Goal: Task Accomplishment & Management: Manage account settings

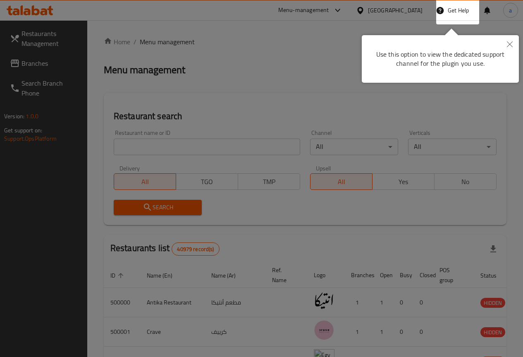
click at [507, 42] on button "Close" at bounding box center [510, 44] width 18 height 19
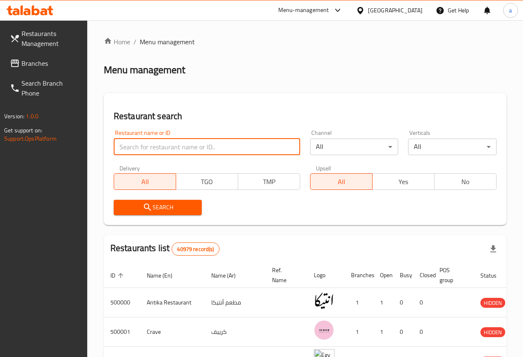
click at [165, 147] on input "search" at bounding box center [207, 147] width 187 height 17
type input "467"
click button "Search" at bounding box center [158, 207] width 89 height 15
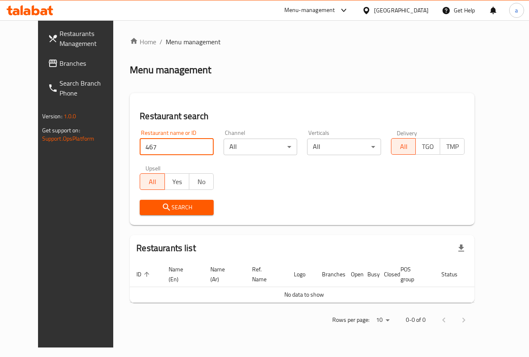
click at [345, 268] on th "Open" at bounding box center [353, 274] width 17 height 25
click at [309, 285] on th "Logo" at bounding box center [301, 274] width 28 height 25
click at [142, 150] on input "467" at bounding box center [177, 147] width 74 height 17
click button "Search" at bounding box center [177, 207] width 74 height 15
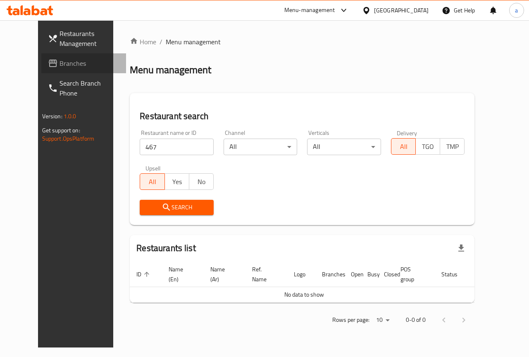
click at [60, 65] on span "Branches" at bounding box center [90, 63] width 60 height 10
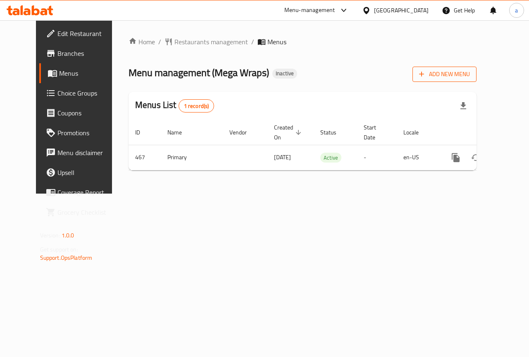
click at [460, 79] on span "Add New Menu" at bounding box center [444, 74] width 51 height 10
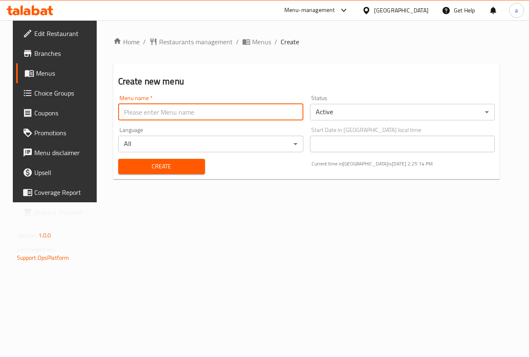
click at [155, 107] on input "text" at bounding box center [210, 112] width 185 height 17
type input "ش"
type input "ammar"
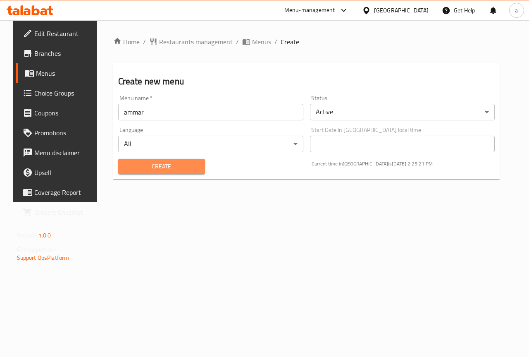
click at [184, 163] on span "Create" at bounding box center [162, 166] width 74 height 10
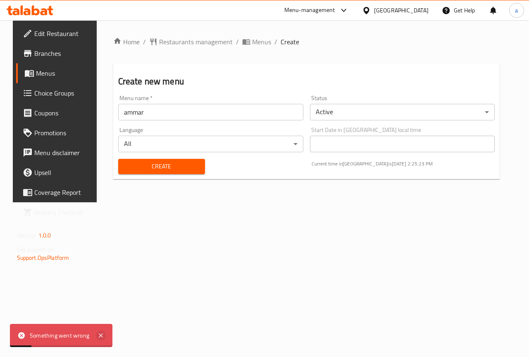
click at [102, 334] on icon at bounding box center [101, 335] width 4 height 4
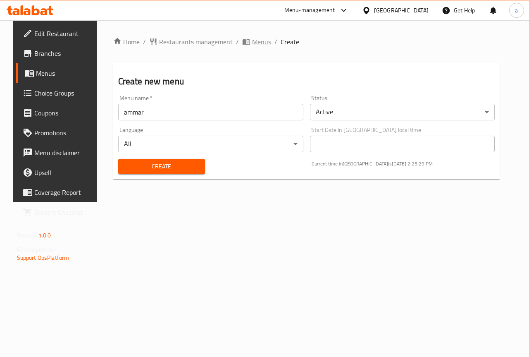
click at [252, 41] on span "Menus" at bounding box center [261, 42] width 19 height 10
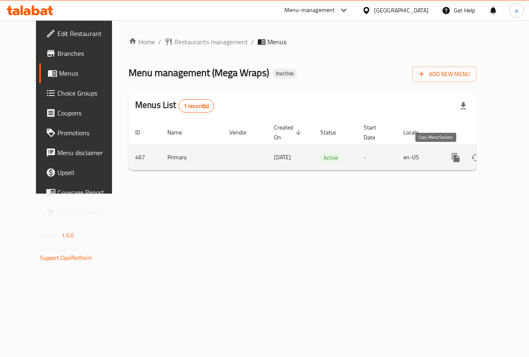
click at [451, 157] on icon "more" at bounding box center [456, 158] width 10 height 10
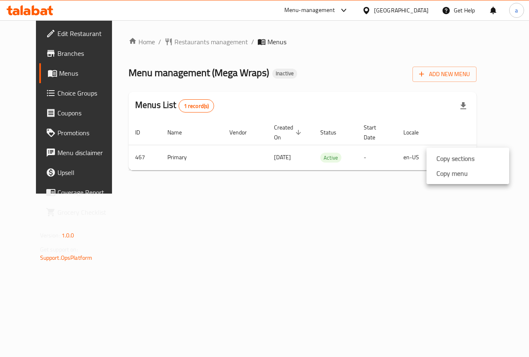
click at [396, 199] on div at bounding box center [264, 178] width 529 height 357
click at [474, 100] on button "button" at bounding box center [464, 106] width 20 height 20
click at [298, 194] on div "Home / Restaurants management / Menus Menu management ( Mega Wraps ) Inactive A…" at bounding box center [302, 106] width 381 height 173
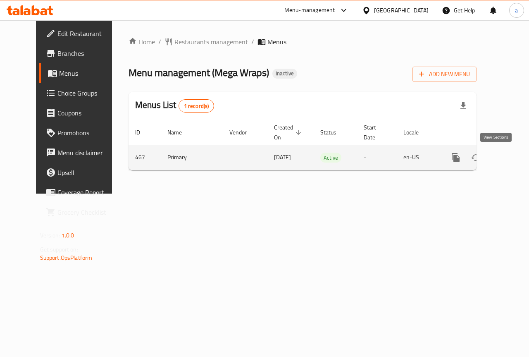
click at [511, 160] on icon "enhanced table" at bounding box center [516, 158] width 10 height 10
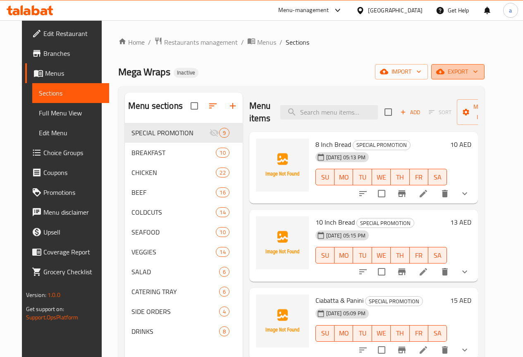
click at [445, 69] on icon "button" at bounding box center [440, 71] width 8 height 8
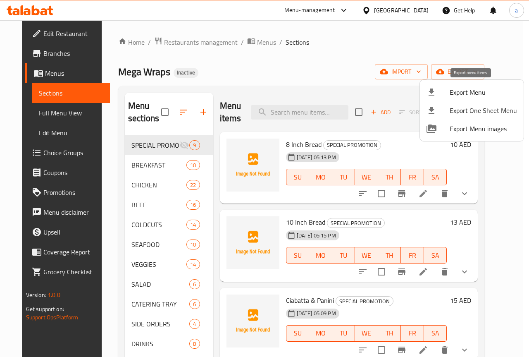
click at [460, 96] on span "Export Menu" at bounding box center [483, 92] width 67 height 10
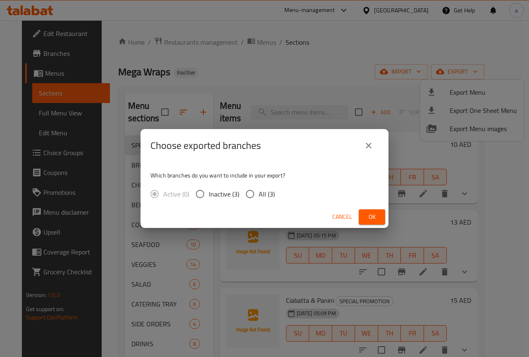
click at [266, 196] on span "All (3)" at bounding box center [267, 194] width 16 height 10
click at [259, 196] on input "All (3)" at bounding box center [250, 193] width 17 height 17
radio input "true"
click at [375, 218] on span "Ok" at bounding box center [372, 217] width 13 height 10
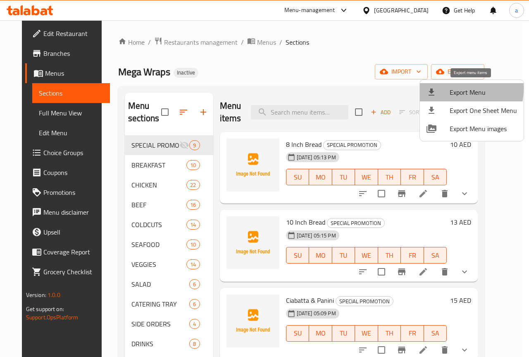
click at [443, 89] on div at bounding box center [438, 92] width 23 height 10
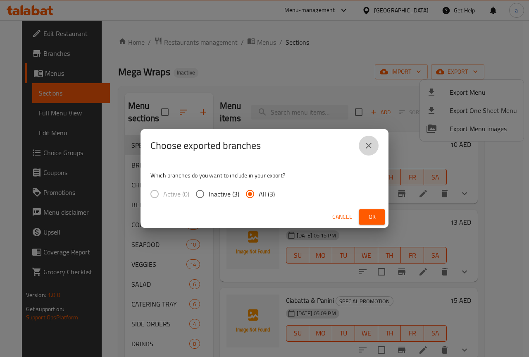
click at [372, 147] on icon "close" at bounding box center [369, 146] width 10 height 10
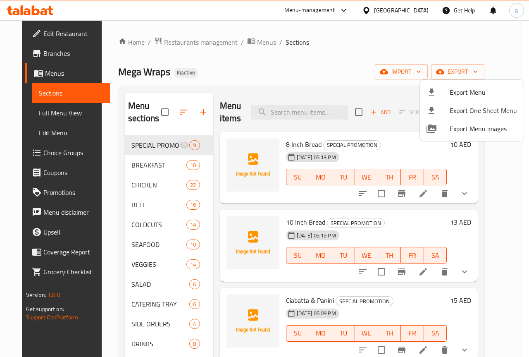
click at [419, 73] on div at bounding box center [264, 178] width 529 height 357
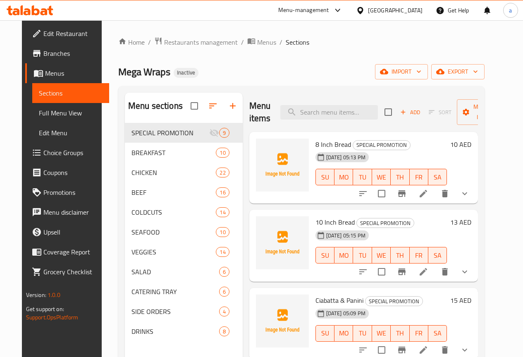
click at [419, 73] on span "import" at bounding box center [402, 72] width 40 height 10
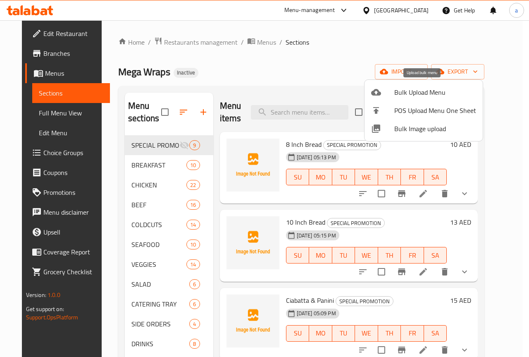
click at [412, 91] on span "Bulk Upload Menu" at bounding box center [436, 92] width 82 height 10
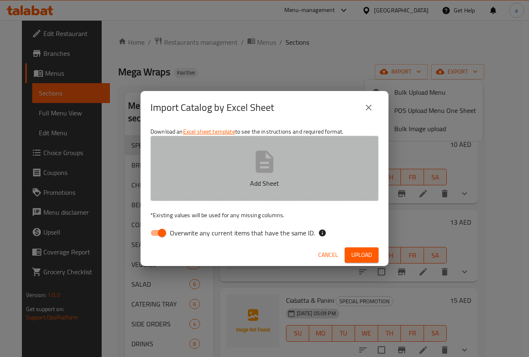
click at [246, 167] on button "Add Sheet" at bounding box center [265, 168] width 228 height 65
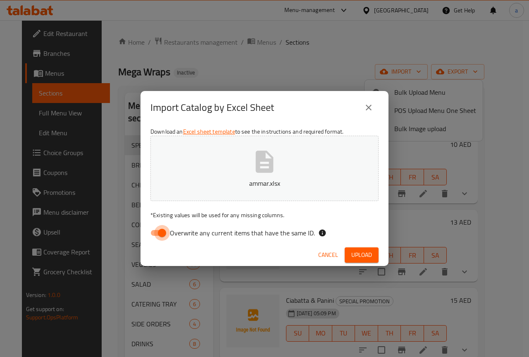
click at [162, 230] on input "Overwrite any current items that have the same ID." at bounding box center [162, 233] width 47 height 16
checkbox input "false"
click at [368, 251] on span "Upload" at bounding box center [362, 255] width 21 height 10
click at [370, 108] on icon "close" at bounding box center [369, 108] width 10 height 10
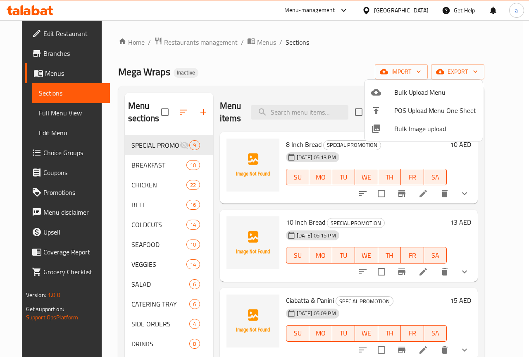
click at [410, 66] on div at bounding box center [264, 178] width 529 height 357
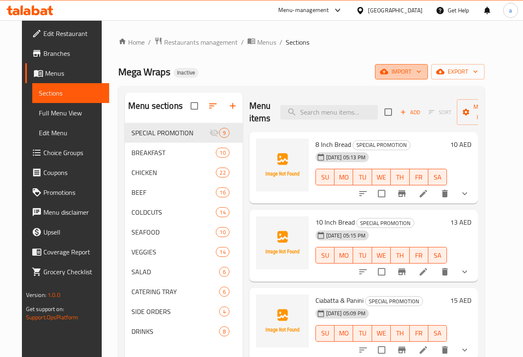
click at [411, 69] on span "import" at bounding box center [402, 72] width 40 height 10
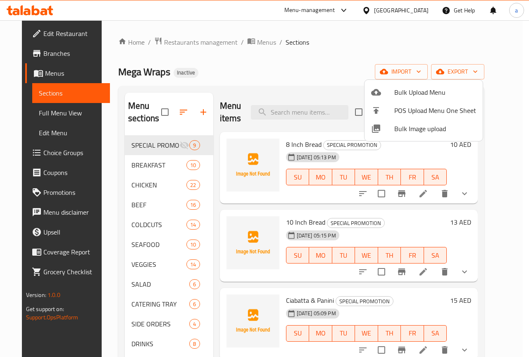
click at [340, 71] on div at bounding box center [264, 178] width 529 height 357
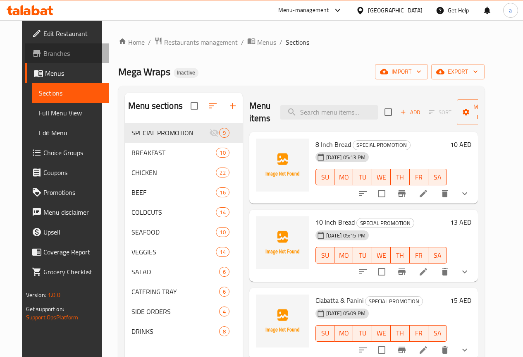
click at [43, 56] on span "Branches" at bounding box center [72, 53] width 59 height 10
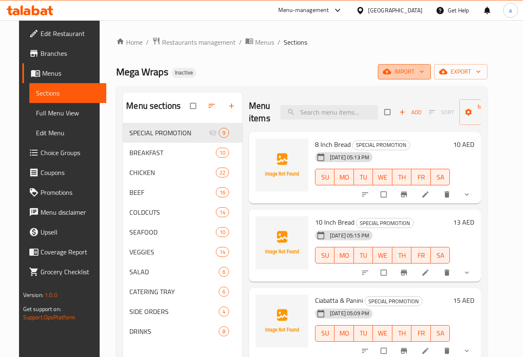
click at [422, 74] on span "import" at bounding box center [405, 72] width 40 height 10
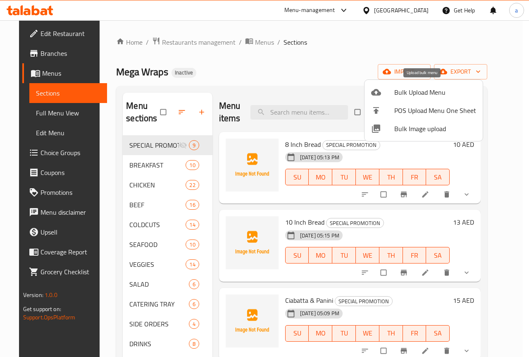
click at [424, 93] on span "Bulk Upload Menu" at bounding box center [436, 92] width 82 height 10
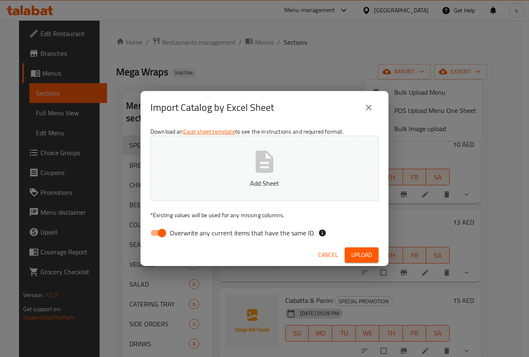
click at [155, 235] on input "Overwrite any current items that have the same ID." at bounding box center [162, 233] width 47 height 16
checkbox input "false"
click at [371, 259] on span "Upload" at bounding box center [362, 255] width 21 height 10
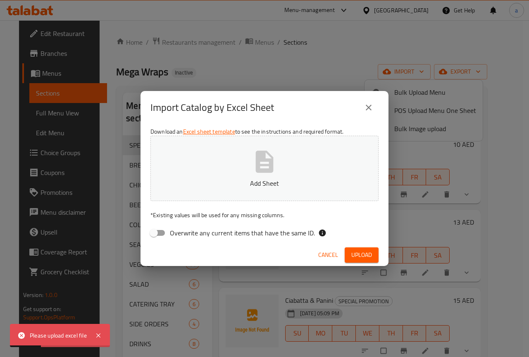
click at [266, 170] on icon "button" at bounding box center [265, 162] width 18 height 22
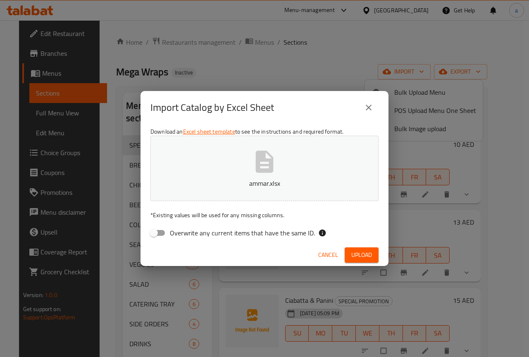
click at [361, 253] on span "Upload" at bounding box center [362, 255] width 21 height 10
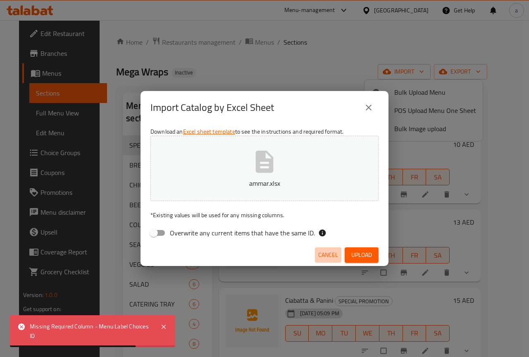
click at [320, 251] on span "Cancel" at bounding box center [329, 255] width 20 height 10
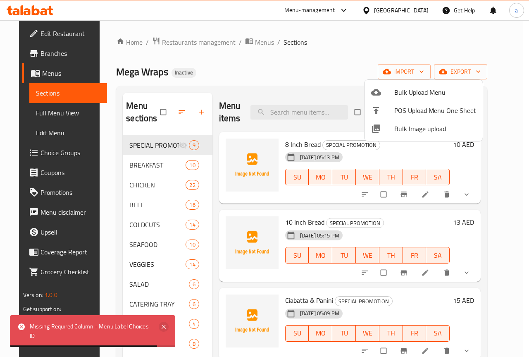
click at [162, 325] on icon at bounding box center [164, 327] width 4 height 4
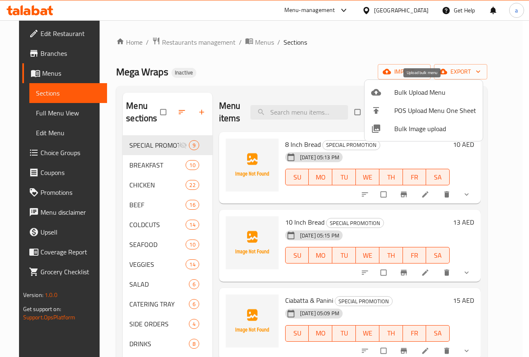
click at [412, 93] on span "Bulk Upload Menu" at bounding box center [436, 92] width 82 height 10
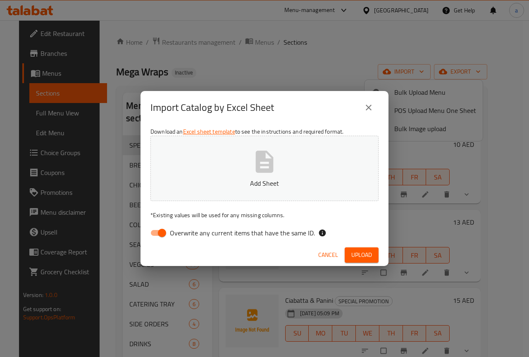
click at [153, 235] on input "Overwrite any current items that have the same ID." at bounding box center [162, 233] width 47 height 16
checkbox input "false"
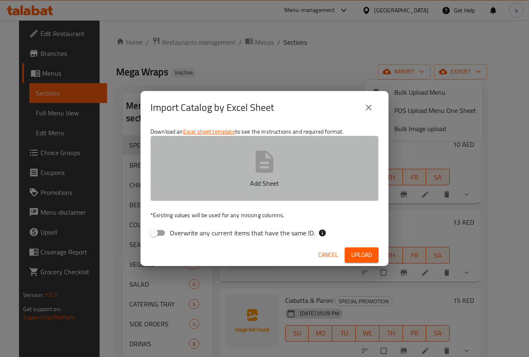
click at [286, 158] on button "Add Sheet" at bounding box center [265, 168] width 228 height 65
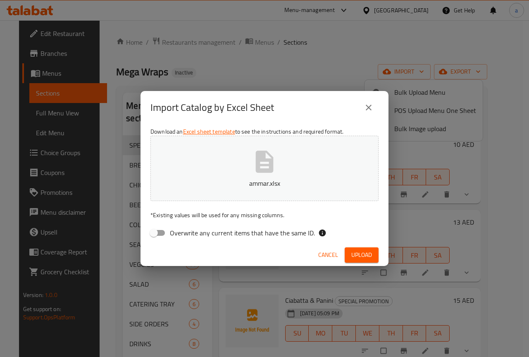
click at [368, 253] on span "Upload" at bounding box center [362, 255] width 21 height 10
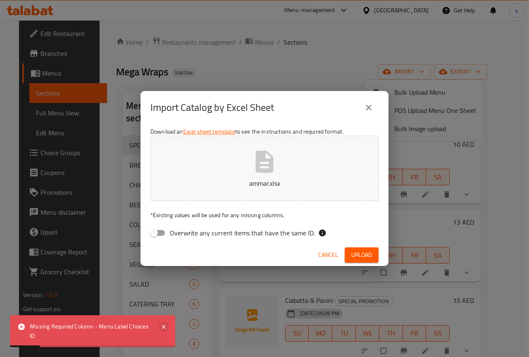
click at [167, 327] on icon at bounding box center [164, 327] width 10 height 10
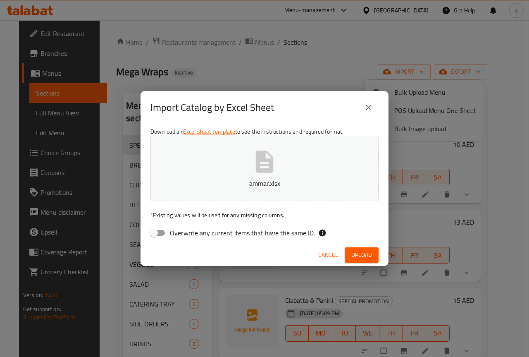
click at [331, 256] on span "Cancel" at bounding box center [329, 255] width 20 height 10
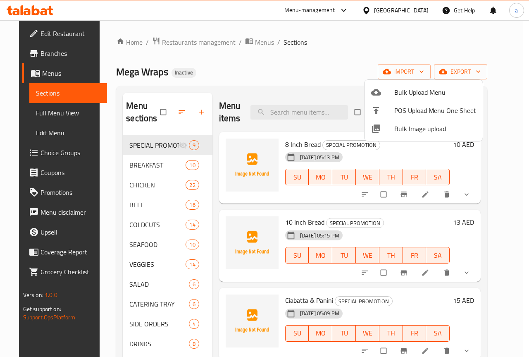
drag, startPoint x: 498, startPoint y: 158, endPoint x: 486, endPoint y: 189, distance: 33.3
click at [487, 232] on div at bounding box center [264, 178] width 529 height 357
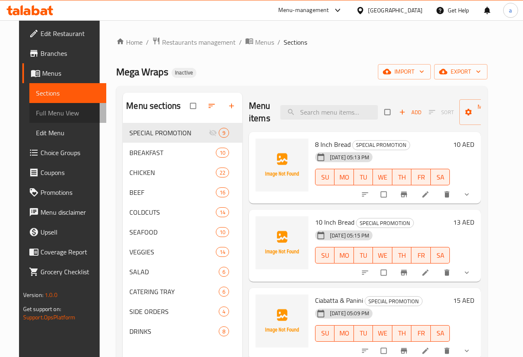
click at [50, 108] on span "Full Menu View" at bounding box center [68, 113] width 64 height 10
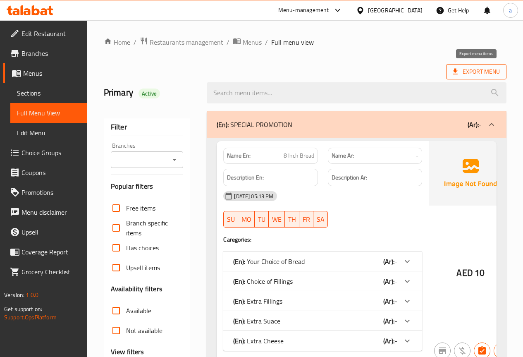
click at [467, 68] on span "Export Menu" at bounding box center [476, 72] width 47 height 10
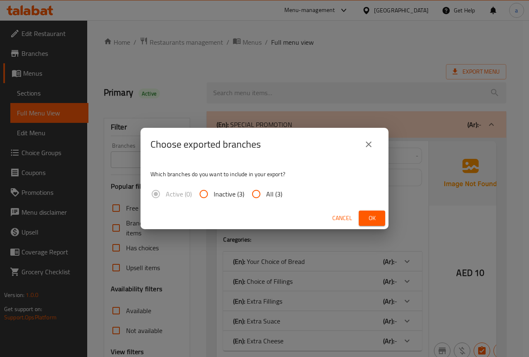
click at [372, 143] on icon "close" at bounding box center [369, 144] width 10 height 10
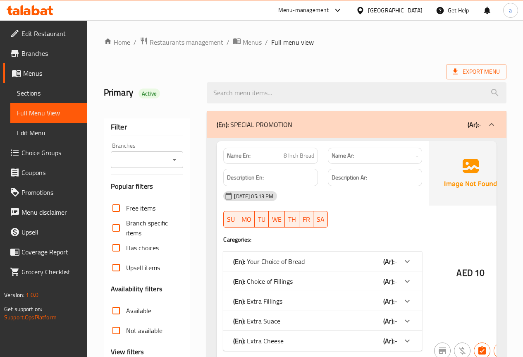
click at [52, 71] on span "Menus" at bounding box center [51, 73] width 57 height 10
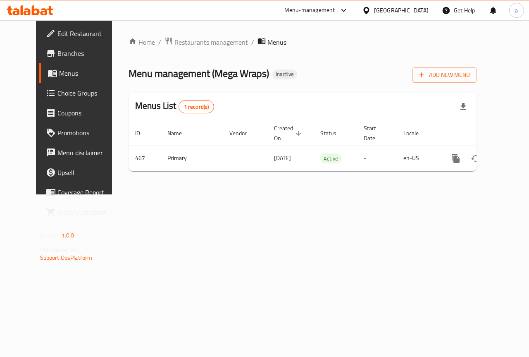
click at [39, 100] on link "Choice Groups" at bounding box center [81, 93] width 85 height 20
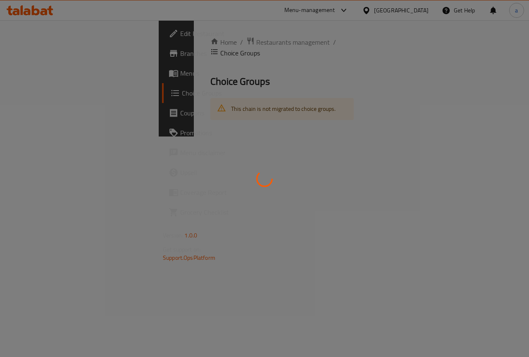
click at [24, 79] on div at bounding box center [264, 178] width 529 height 357
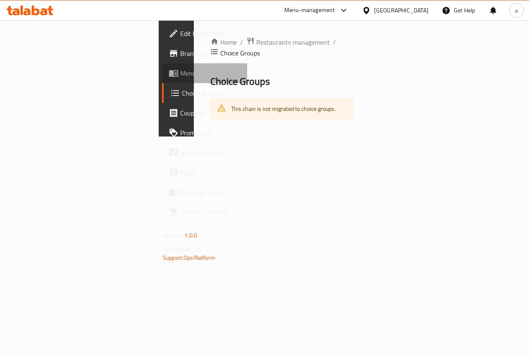
click at [180, 76] on span "Menus" at bounding box center [210, 73] width 60 height 10
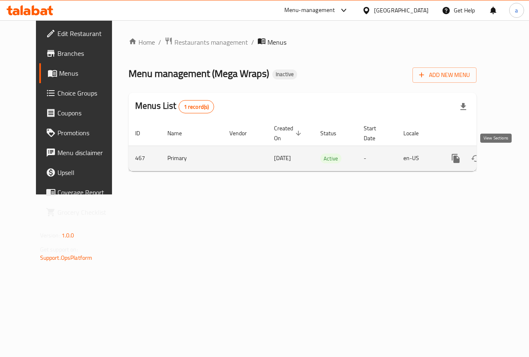
click at [512, 160] on icon "enhanced table" at bounding box center [515, 158] width 7 height 7
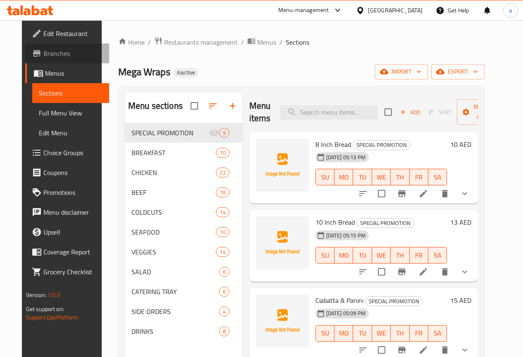
click at [43, 53] on span "Branches" at bounding box center [72, 53] width 59 height 10
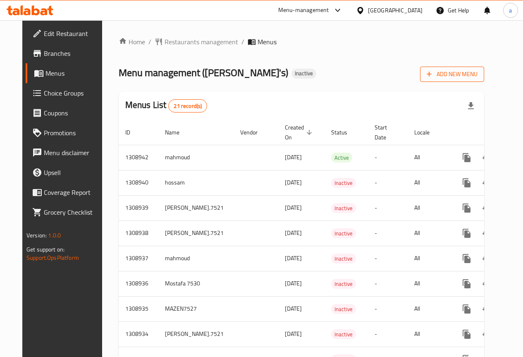
click at [470, 77] on span "Add New Menu" at bounding box center [452, 74] width 51 height 10
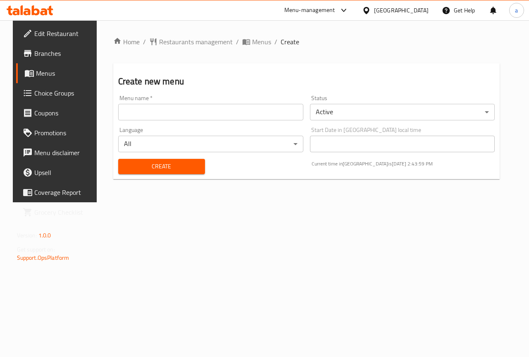
click at [178, 108] on input "text" at bounding box center [210, 112] width 185 height 17
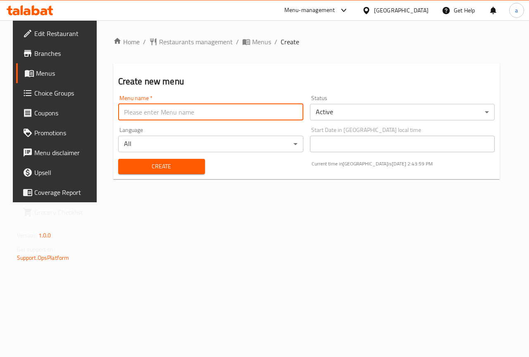
click at [178, 110] on input "text" at bounding box center [210, 112] width 185 height 17
type input "ammar"
click at [176, 168] on span "Create" at bounding box center [162, 166] width 74 height 10
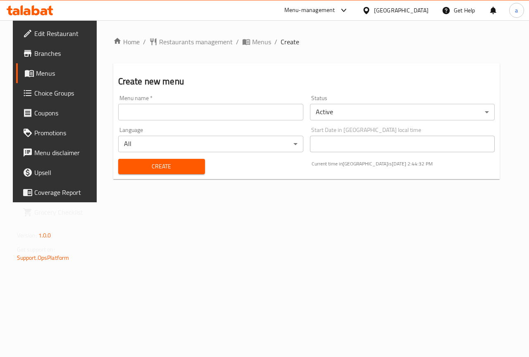
drag, startPoint x: 233, startPoint y: 75, endPoint x: 239, endPoint y: 13, distance: 61.9
drag, startPoint x: 239, startPoint y: 13, endPoint x: 220, endPoint y: 43, distance: 35.3
click at [220, 43] on span "Restaurants management" at bounding box center [196, 42] width 74 height 10
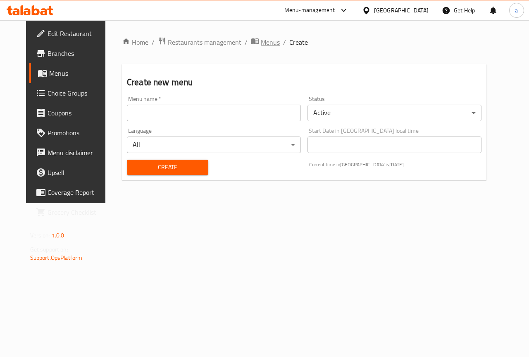
click at [251, 40] on span "breadcrumb" at bounding box center [256, 42] width 10 height 11
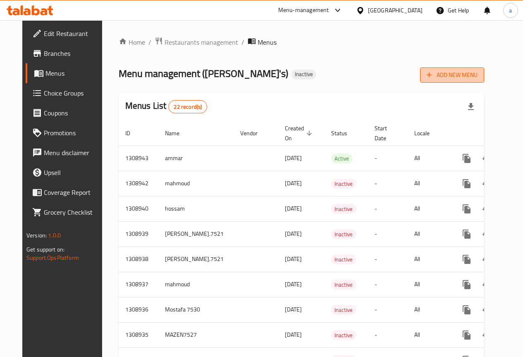
click at [478, 71] on span "Add New Menu" at bounding box center [452, 75] width 51 height 10
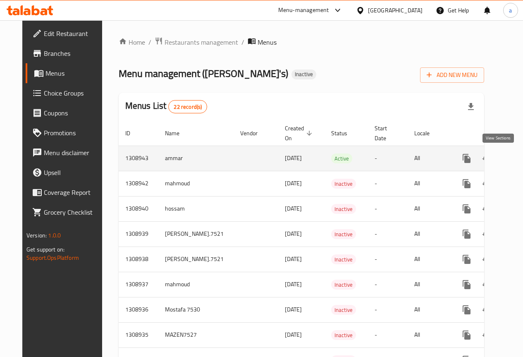
click at [522, 156] on icon "enhanced table" at bounding box center [527, 158] width 10 height 10
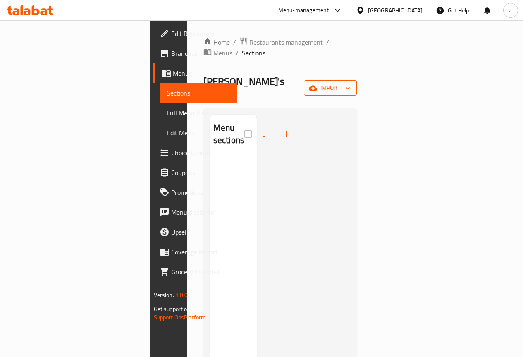
click at [350, 83] on span "import" at bounding box center [331, 88] width 40 height 10
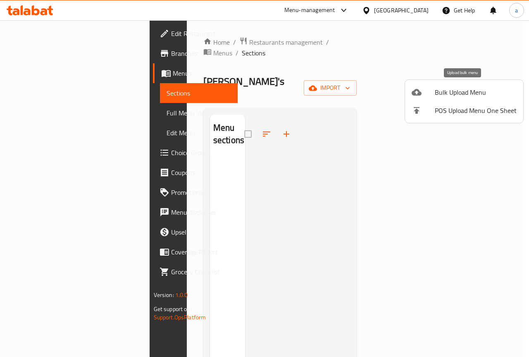
click at [451, 96] on span "Bulk Upload Menu" at bounding box center [476, 92] width 82 height 10
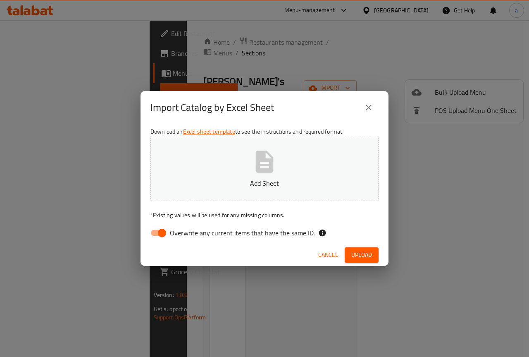
click at [151, 234] on input "Overwrite any current items that have the same ID." at bounding box center [162, 233] width 47 height 16
checkbox input "false"
click at [243, 158] on button "Add Sheet" at bounding box center [265, 168] width 228 height 65
click at [350, 259] on button "Upload" at bounding box center [362, 254] width 34 height 15
click at [369, 255] on span "Upload" at bounding box center [362, 255] width 21 height 10
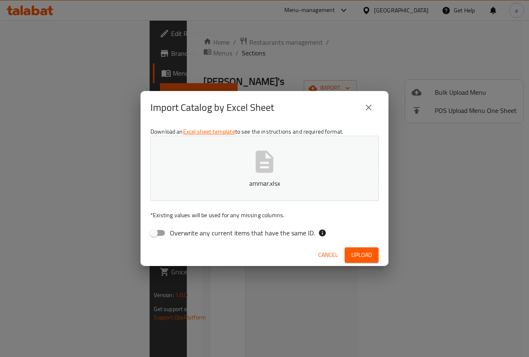
click at [371, 105] on icon "close" at bounding box center [369, 108] width 6 height 6
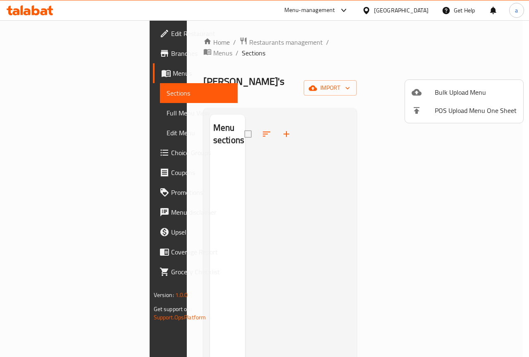
click at [41, 53] on div at bounding box center [264, 178] width 529 height 357
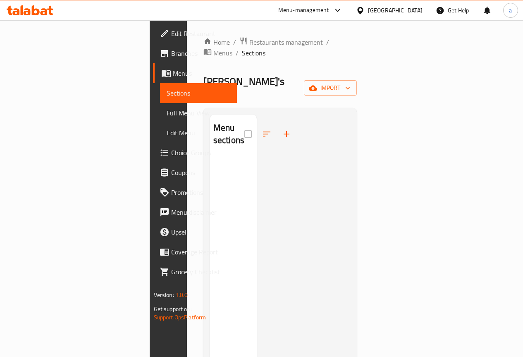
click at [171, 53] on span "Branches" at bounding box center [200, 53] width 59 height 10
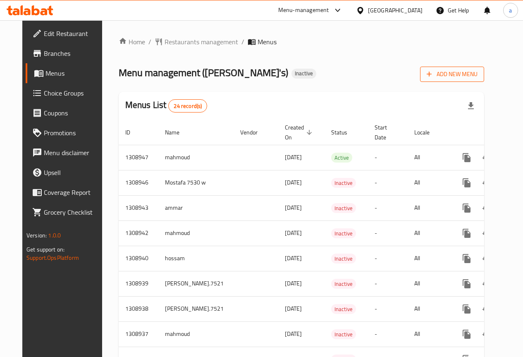
click at [470, 72] on span "Add New Menu" at bounding box center [452, 74] width 51 height 10
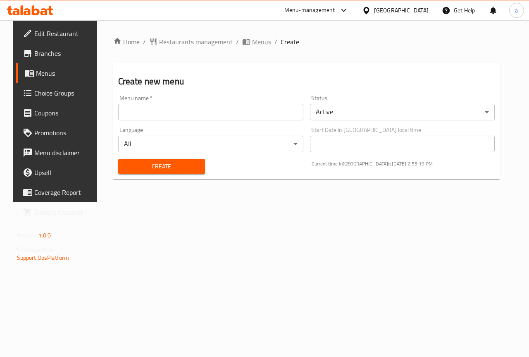
click at [254, 45] on span "Menus" at bounding box center [261, 42] width 19 height 10
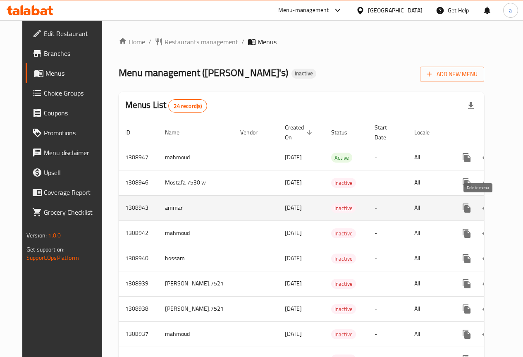
click at [502, 206] on icon "enhanced table" at bounding box center [507, 208] width 10 height 10
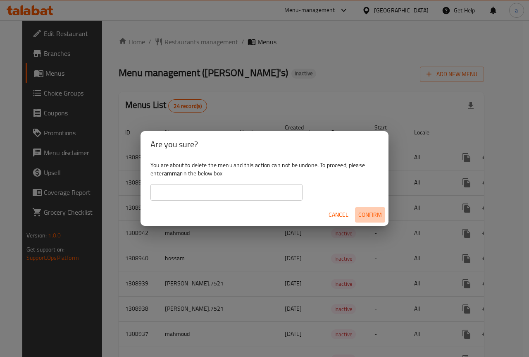
click at [372, 214] on span "Confirm" at bounding box center [371, 215] width 24 height 10
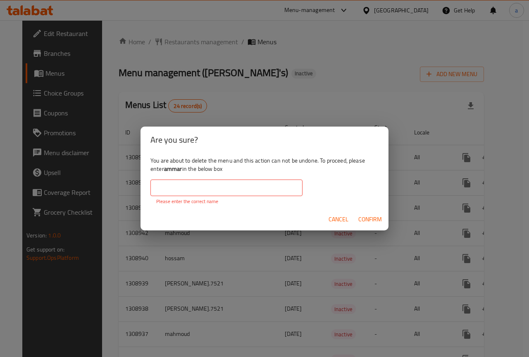
click at [344, 217] on span "Cancel" at bounding box center [339, 219] width 20 height 10
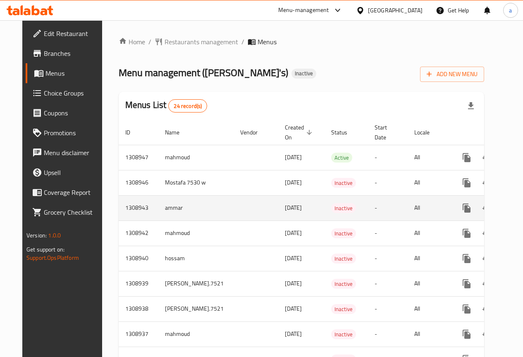
click at [158, 211] on td "ammar" at bounding box center [195, 207] width 75 height 25
click at [158, 209] on td "ammar" at bounding box center [195, 207] width 75 height 25
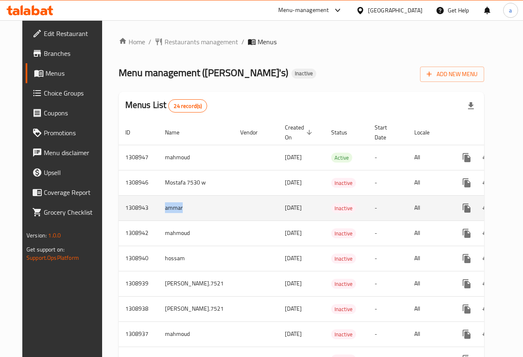
click at [195, 209] on td "ammar" at bounding box center [195, 207] width 75 height 25
click at [504, 211] on icon "enhanced table" at bounding box center [507, 207] width 6 height 7
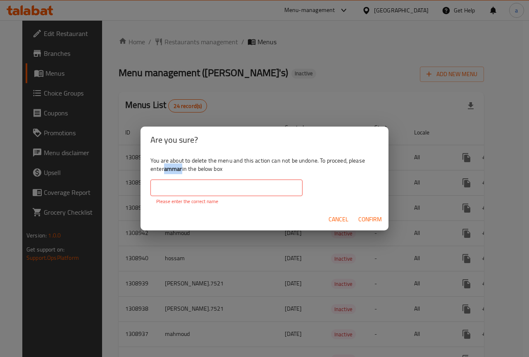
drag, startPoint x: 165, startPoint y: 169, endPoint x: 183, endPoint y: 168, distance: 18.2
click at [183, 168] on div "You are about to delete the menu and this action can not be undone. To proceed,…" at bounding box center [265, 180] width 248 height 55
copy b "ammar"
click at [197, 187] on input "text" at bounding box center [227, 188] width 152 height 17
paste input "ammar"
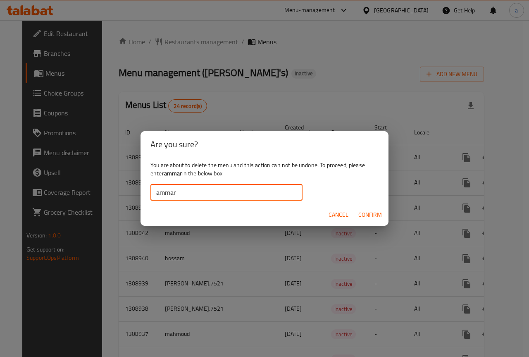
type input "ammar"
click at [367, 220] on button "Confirm" at bounding box center [370, 214] width 30 height 15
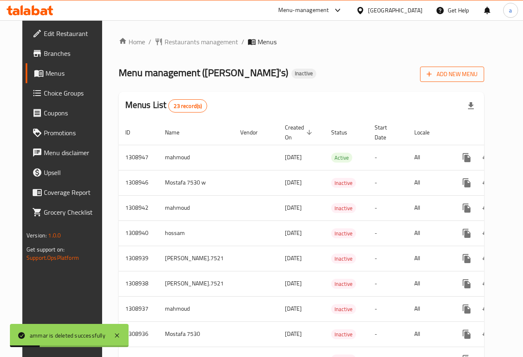
click at [472, 77] on span "Add New Menu" at bounding box center [452, 74] width 51 height 10
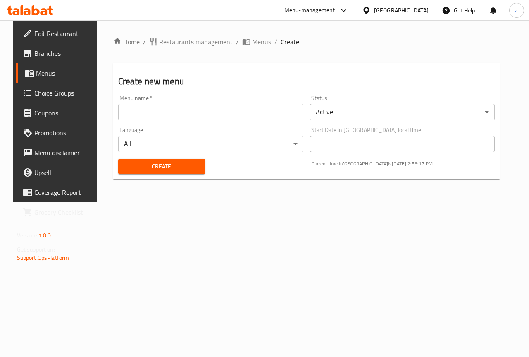
click at [171, 113] on input "text" at bounding box center [210, 112] width 185 height 17
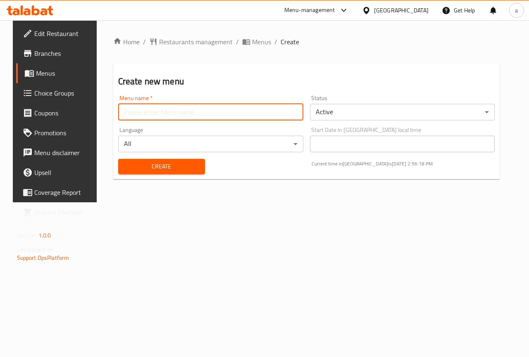
click at [171, 113] on input "text" at bounding box center [210, 112] width 185 height 17
click at [253, 40] on span "Menus" at bounding box center [261, 42] width 19 height 10
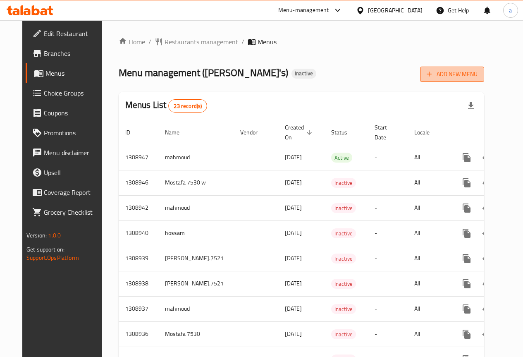
click at [474, 70] on span "Add New Menu" at bounding box center [452, 74] width 51 height 10
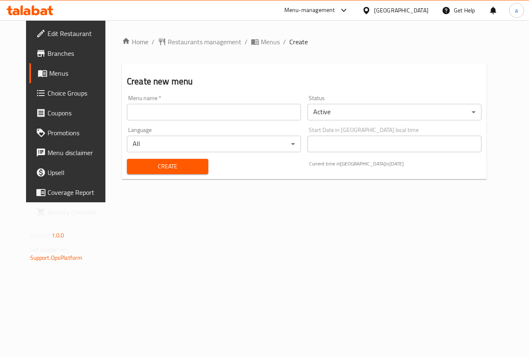
click at [142, 113] on input "text" at bounding box center [214, 112] width 174 height 17
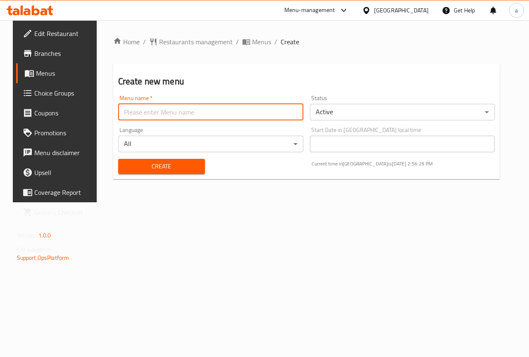
click at [142, 113] on input "text" at bounding box center [210, 112] width 185 height 17
click at [143, 113] on input "text" at bounding box center [210, 112] width 185 height 17
click at [190, 202] on div "Home / Restaurants management / Menus / Create Create new menu Menu name   * Me…" at bounding box center [307, 111] width 420 height 182
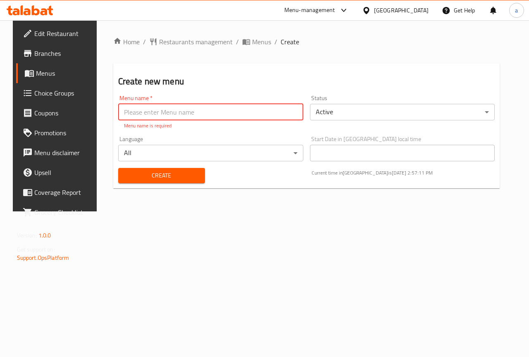
click at [151, 114] on input "text" at bounding box center [210, 112] width 185 height 17
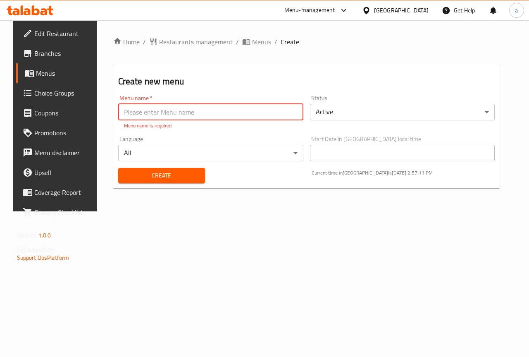
click at [151, 114] on input "text" at bounding box center [210, 112] width 185 height 17
click at [184, 211] on div "Home / Restaurants management / Menus / Create Create new menu Menu name   * Me…" at bounding box center [307, 115] width 420 height 191
click at [164, 112] on input "text" at bounding box center [210, 112] width 185 height 17
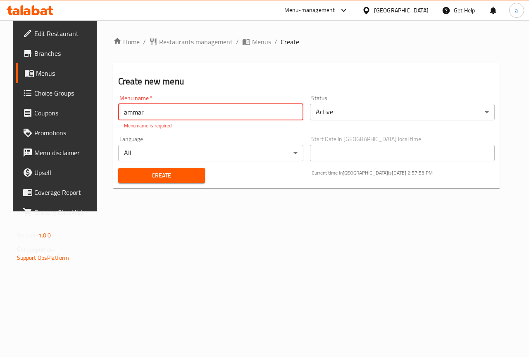
type input "ammar"
click at [182, 177] on div "Create" at bounding box center [161, 175] width 97 height 25
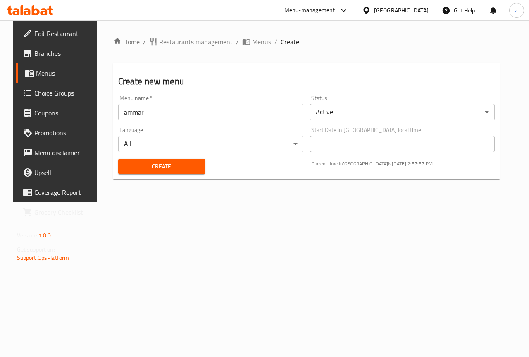
click at [153, 163] on span "Create" at bounding box center [162, 166] width 74 height 10
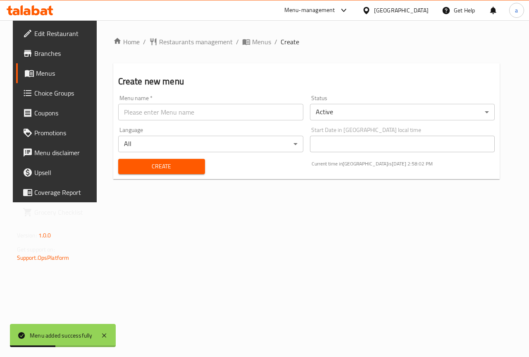
click at [38, 69] on span "Menus" at bounding box center [65, 73] width 59 height 10
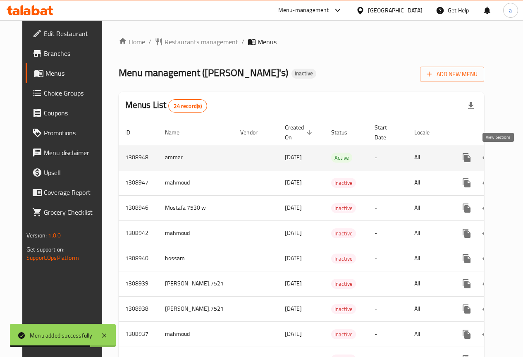
click at [522, 153] on icon "enhanced table" at bounding box center [527, 158] width 10 height 10
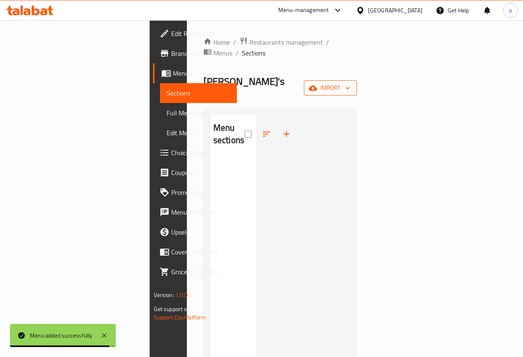
click at [350, 83] on span "import" at bounding box center [331, 88] width 40 height 10
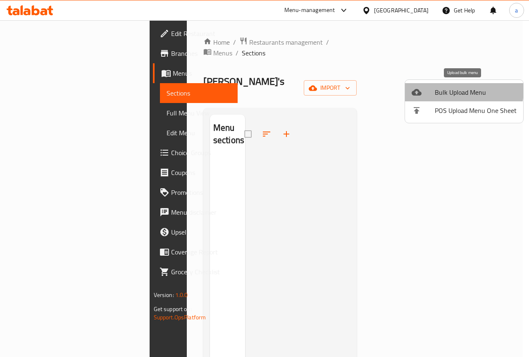
click at [464, 91] on span "Bulk Upload Menu" at bounding box center [476, 92] width 82 height 10
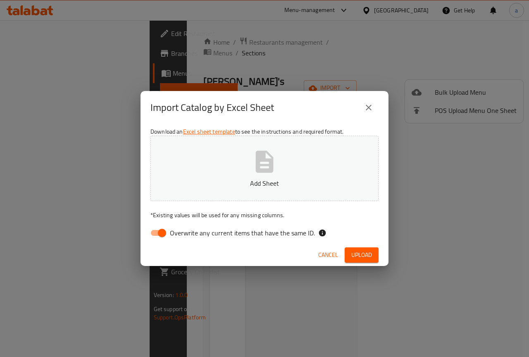
drag, startPoint x: 152, startPoint y: 234, endPoint x: 160, endPoint y: 231, distance: 8.6
click at [153, 234] on input "Overwrite any current items that have the same ID." at bounding box center [162, 233] width 47 height 16
checkbox input "false"
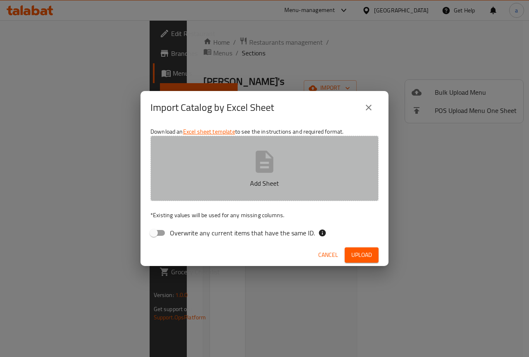
click at [254, 145] on button "Add Sheet" at bounding box center [265, 168] width 228 height 65
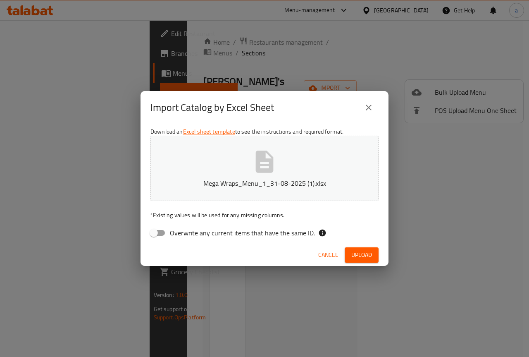
click at [359, 256] on span "Upload" at bounding box center [362, 255] width 21 height 10
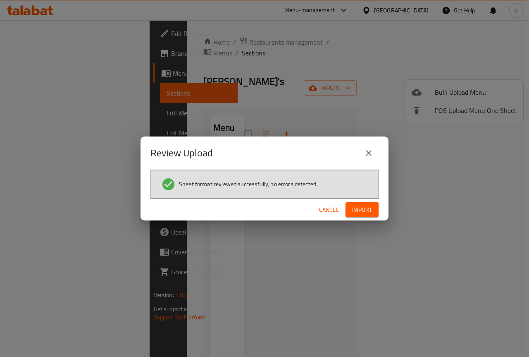
click at [361, 206] on span "Import" at bounding box center [362, 210] width 20 height 10
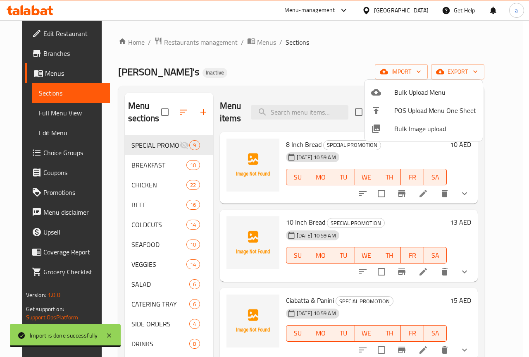
scroll to position [116, 0]
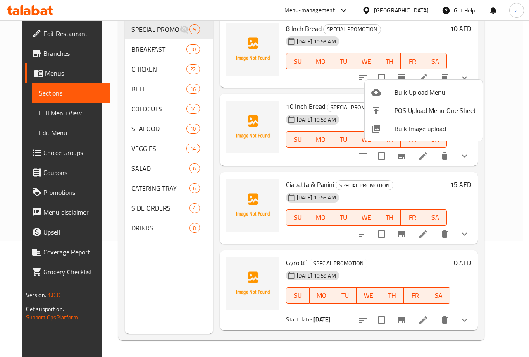
click at [517, 78] on div at bounding box center [264, 178] width 529 height 357
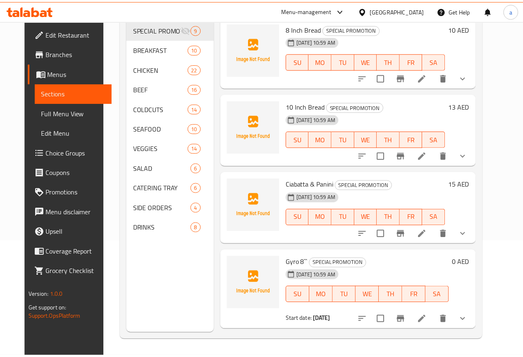
scroll to position [0, 0]
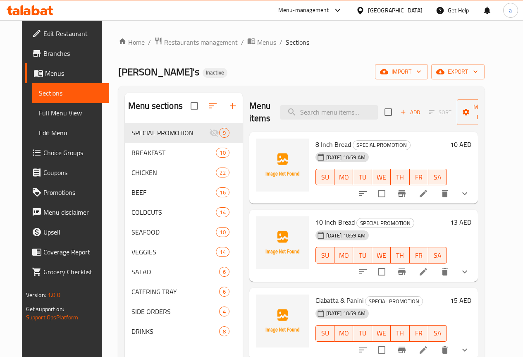
click at [322, 44] on ol "Home / Restaurants management / Menus / Sections" at bounding box center [301, 42] width 366 height 11
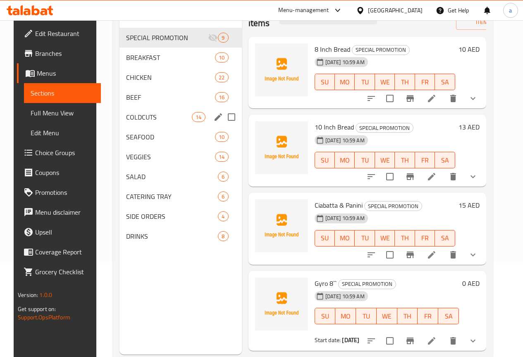
scroll to position [116, 0]
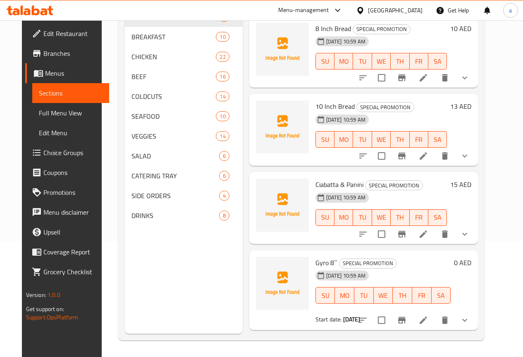
click at [39, 114] on span "Full Menu View" at bounding box center [71, 113] width 64 height 10
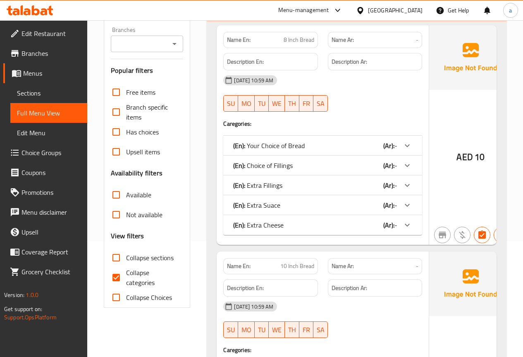
click at [118, 279] on input "Collapse categories" at bounding box center [116, 278] width 20 height 20
checkbox input "false"
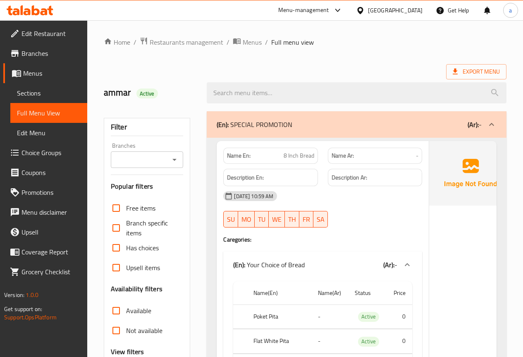
click at [466, 69] on span "Export Menu" at bounding box center [476, 72] width 47 height 10
click at [371, 47] on ol "Home / Restaurants management / Menus / Full menu view" at bounding box center [305, 42] width 403 height 11
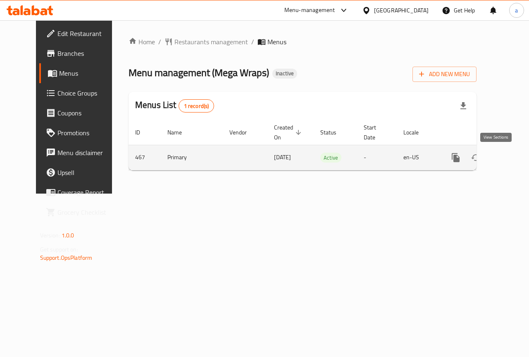
click at [512, 159] on icon "enhanced table" at bounding box center [515, 157] width 7 height 7
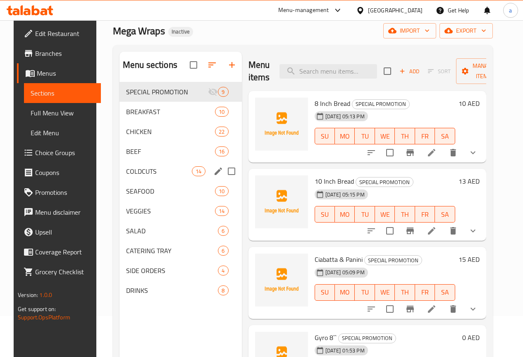
scroll to position [116, 0]
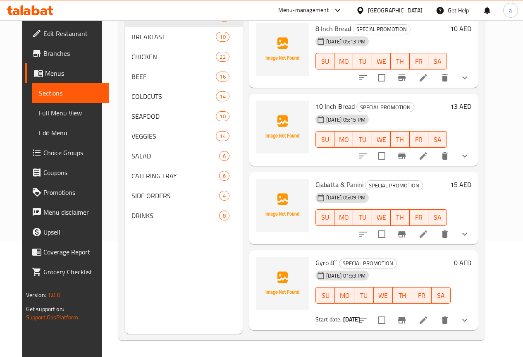
click at [42, 116] on span "Full Menu View" at bounding box center [71, 113] width 64 height 10
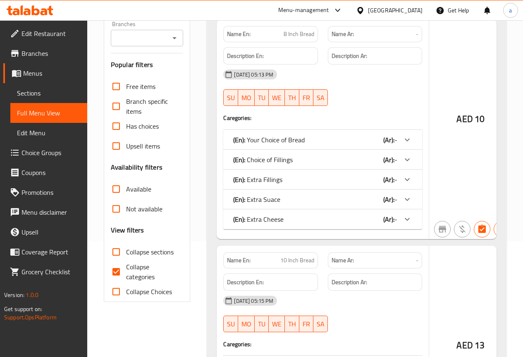
click at [118, 269] on input "Collapse categories" at bounding box center [116, 272] width 20 height 20
checkbox input "false"
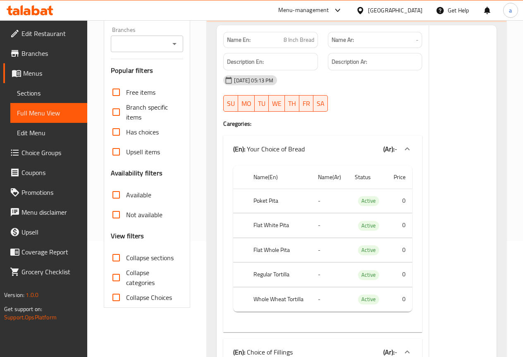
click at [349, 48] on div "Description Ar:" at bounding box center [375, 62] width 105 height 28
